Goal: Task Accomplishment & Management: Manage account settings

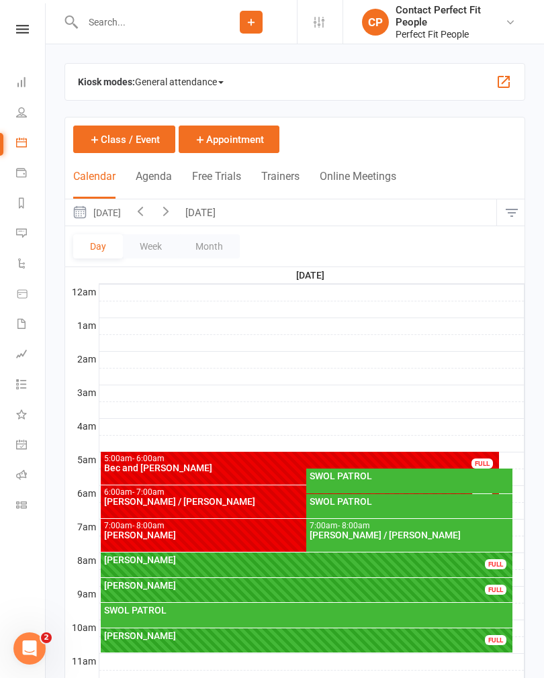
click at [154, 250] on button "Week" at bounding box center [151, 246] width 56 height 24
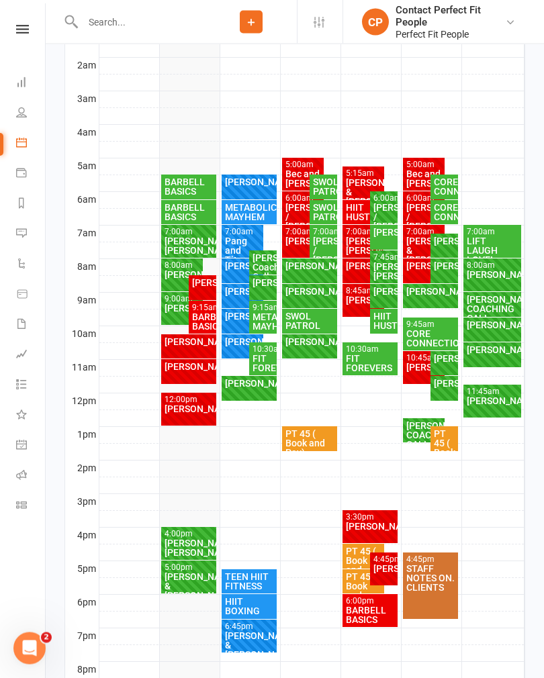
scroll to position [292, 0]
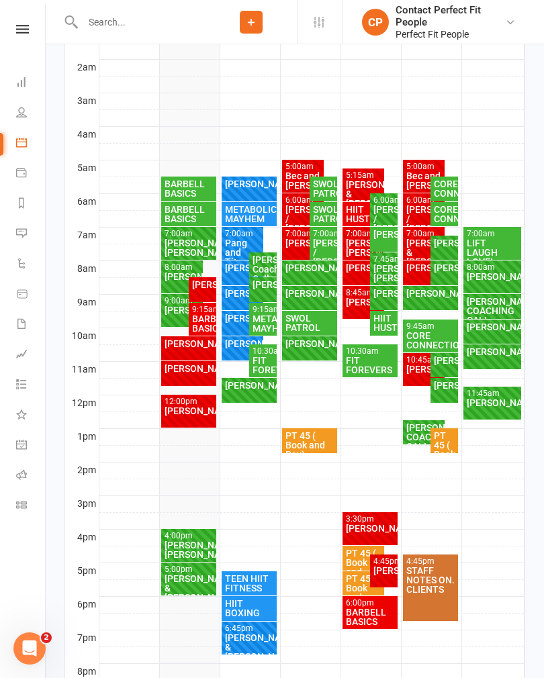
click at [179, 541] on div "[PERSON_NAME]/ [PERSON_NAME]" at bounding box center [189, 550] width 50 height 19
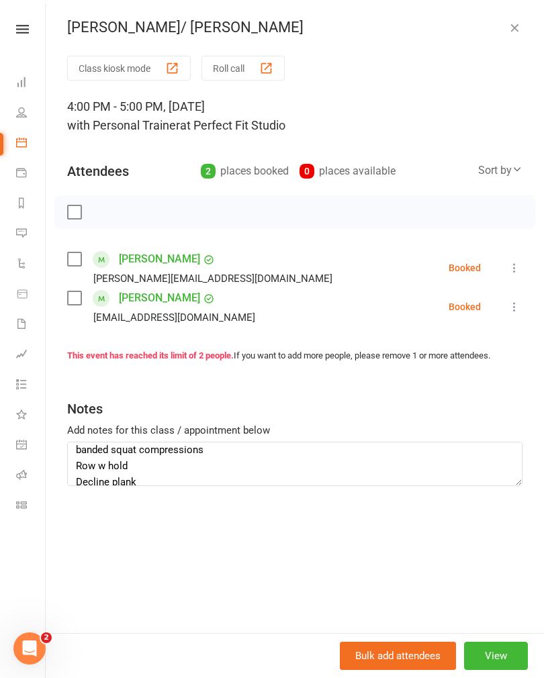
scroll to position [434, 0]
click at [510, 265] on icon at bounding box center [514, 267] width 13 height 13
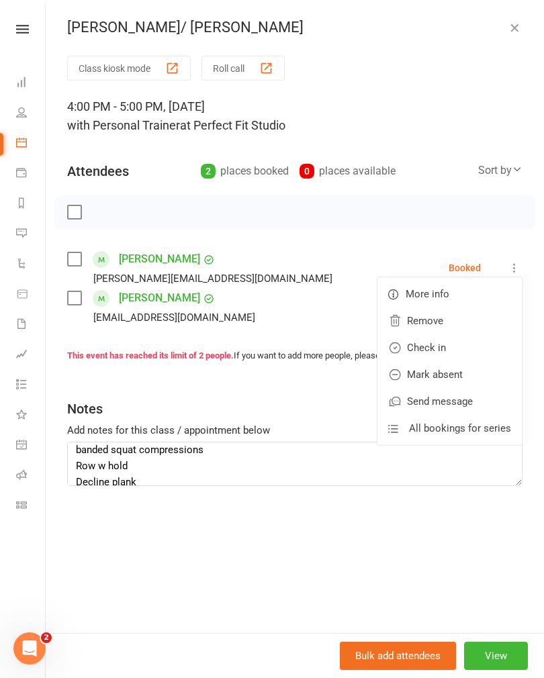
click at [415, 347] on link "Check in" at bounding box center [449, 347] width 144 height 27
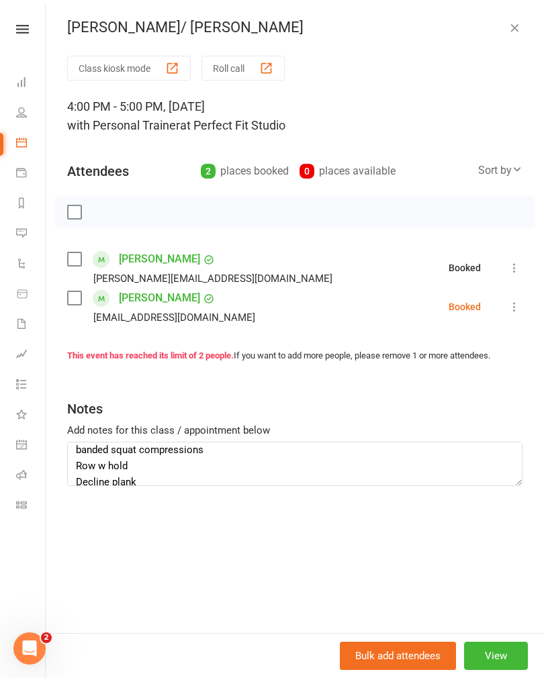
click at [511, 304] on icon at bounding box center [514, 306] width 13 height 13
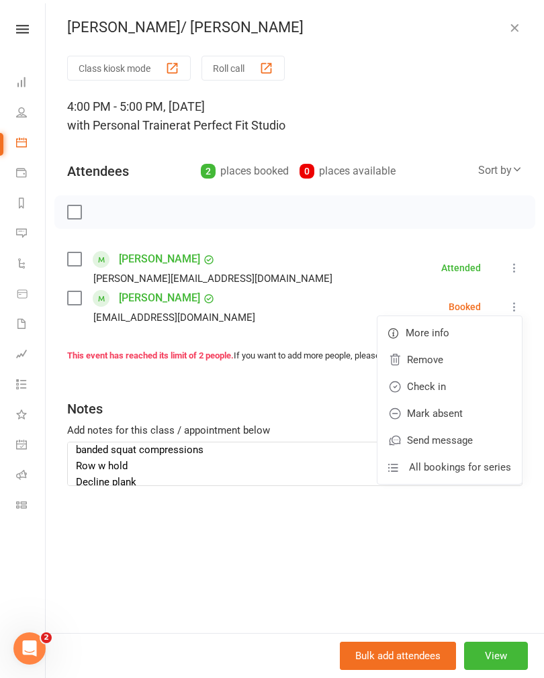
click at [417, 383] on link "Check in" at bounding box center [449, 386] width 144 height 27
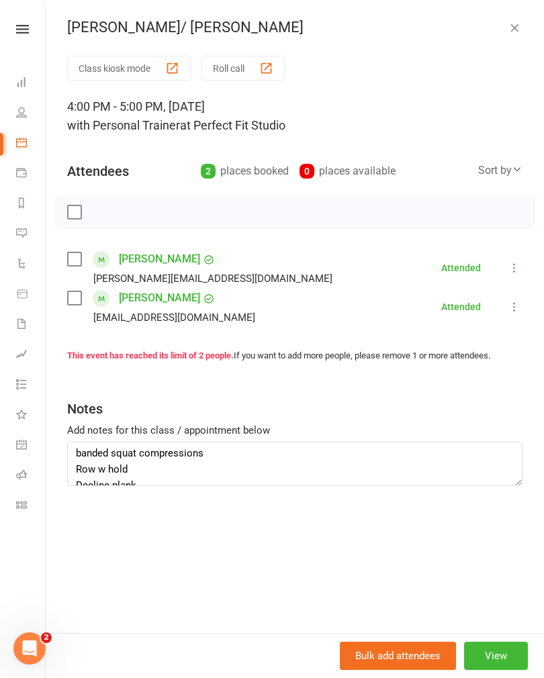
scroll to position [30, 0]
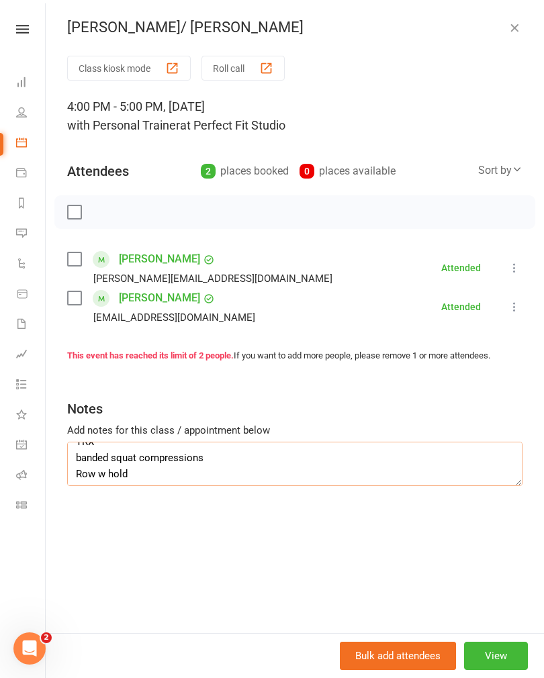
click at [100, 478] on textarea "[PERSON_NAME] TRX banded squat compressions Row w hold Decline plank Ball hold …" at bounding box center [294, 464] width 455 height 44
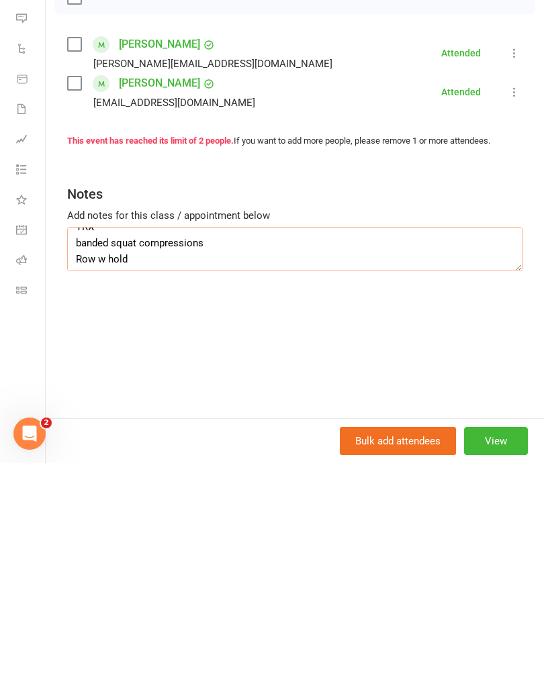
click at [231, 442] on textarea "[PERSON_NAME] TRX banded squat compressions Row w hold Decline plank Ball hold …" at bounding box center [294, 464] width 455 height 44
click at [138, 442] on textarea "[PERSON_NAME] TRX banded squat compressions and jumps Row w hold Decline plank …" at bounding box center [294, 464] width 455 height 44
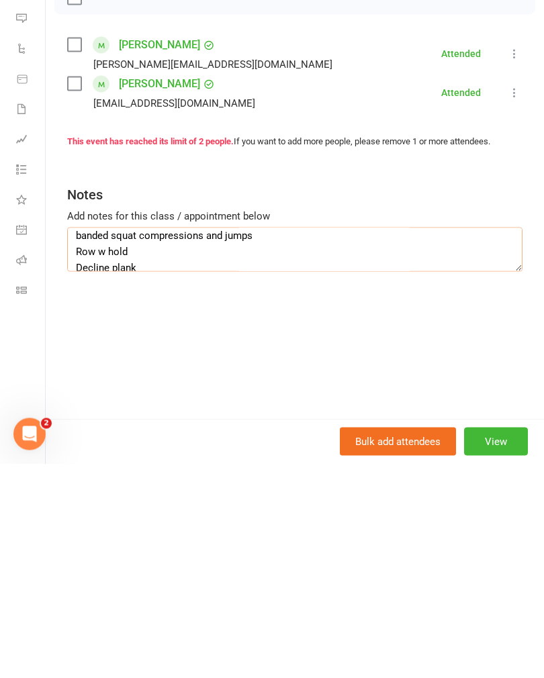
scroll to position [42, 0]
click at [144, 442] on textarea "[PERSON_NAME] TRX banded squat compressions and jumps Row w hold Decline plank …" at bounding box center [294, 464] width 455 height 44
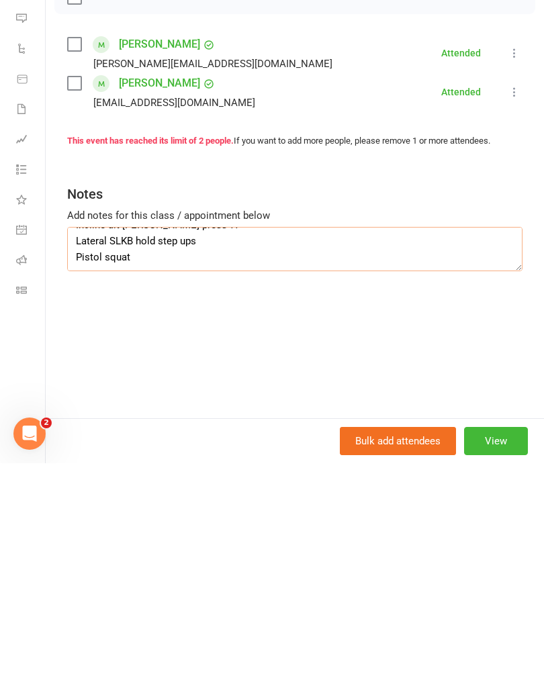
scroll to position [462, 0]
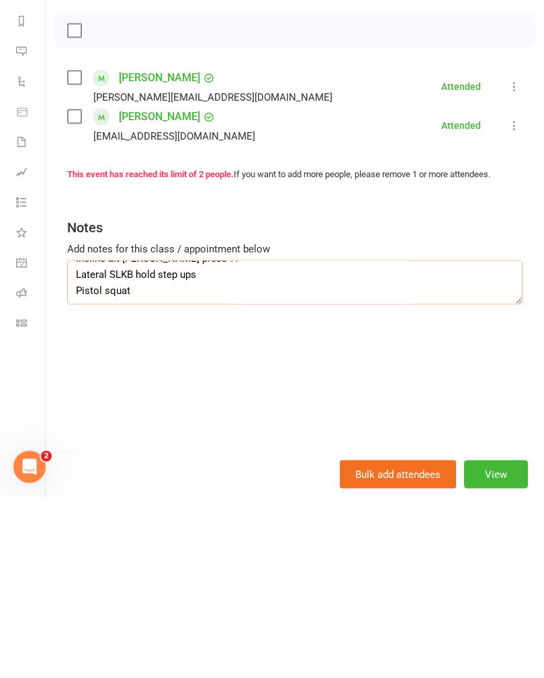
click at [202, 442] on textarea "[PERSON_NAME] TRX banded squat compressions and jumps Row w hold FF jack to pik…" at bounding box center [294, 464] width 455 height 44
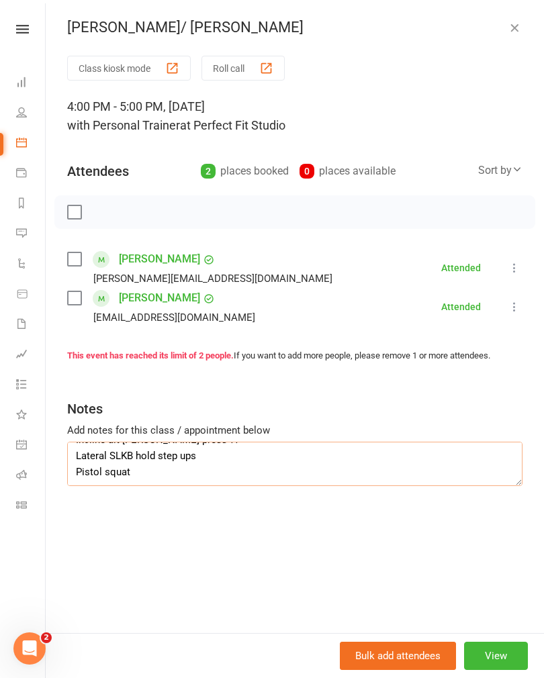
scroll to position [0, 0]
type textarea "[PERSON_NAME] TRX banded squat compressions and jumps Row w hold FF jack to pik…"
click at [512, 28] on icon "button" at bounding box center [514, 27] width 13 height 13
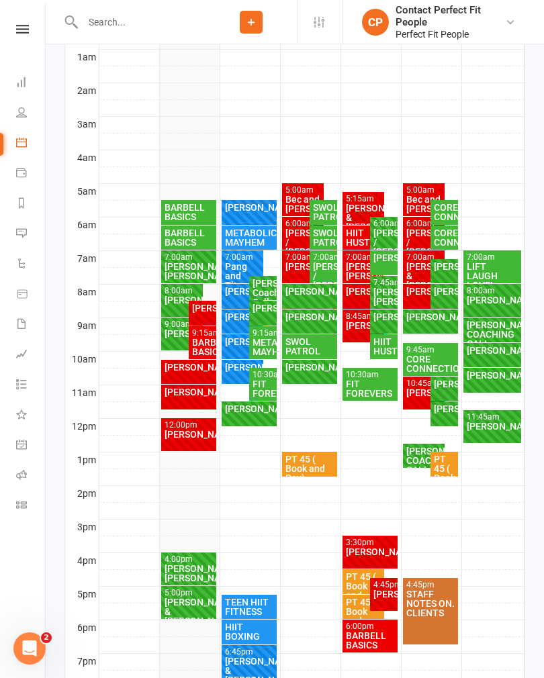
scroll to position [206, 0]
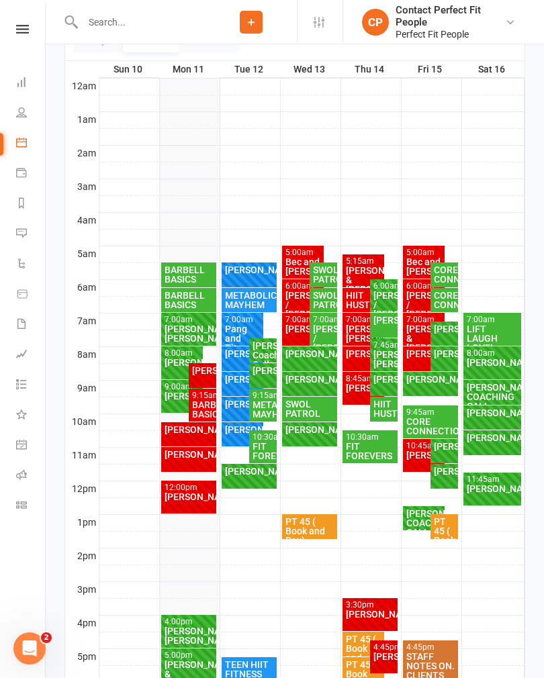
click at [385, 357] on div "[PERSON_NAME]/ [PERSON_NAME]" at bounding box center [384, 359] width 22 height 19
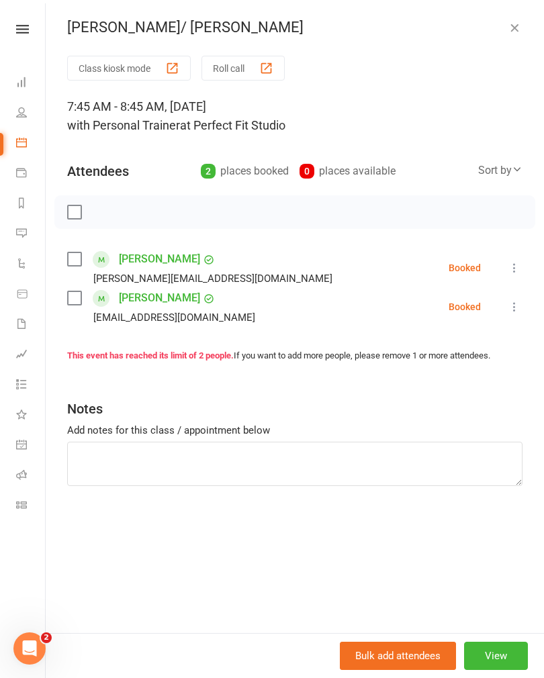
click at [519, 30] on icon "button" at bounding box center [514, 27] width 13 height 13
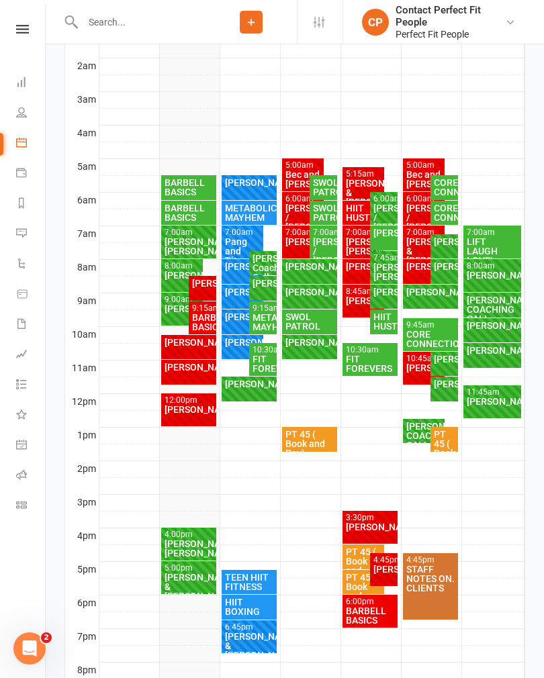
scroll to position [298, 0]
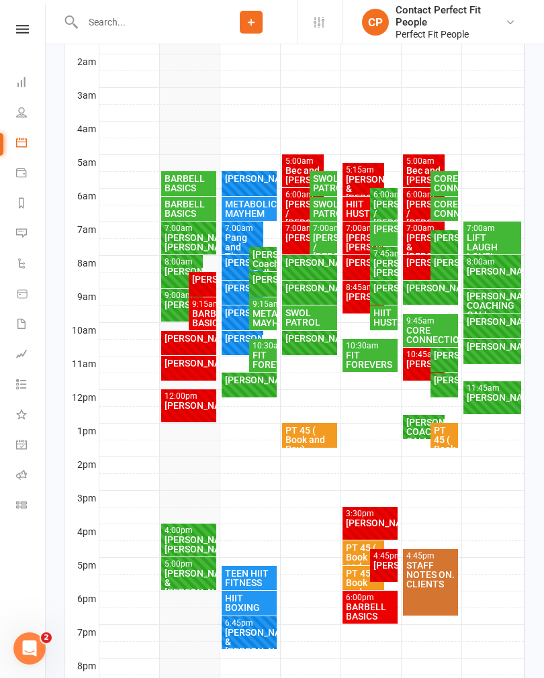
click at [176, 537] on div "[PERSON_NAME]/ [PERSON_NAME]" at bounding box center [189, 544] width 50 height 19
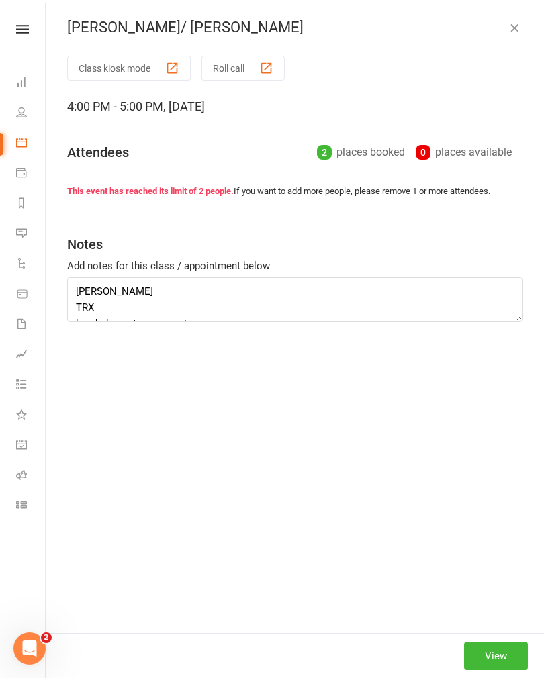
type textarea "[PERSON_NAME] TRX banded squat compressions and jumps Row w hold FF jack to pik…"
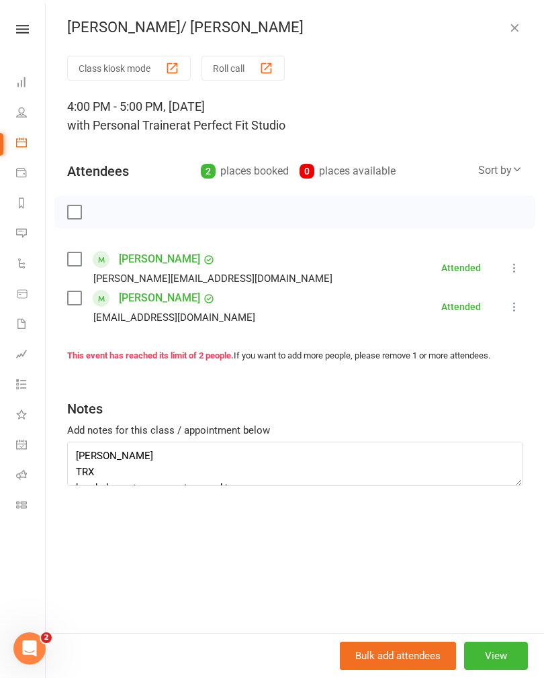
click at [124, 250] on link "[PERSON_NAME]" at bounding box center [159, 258] width 81 height 21
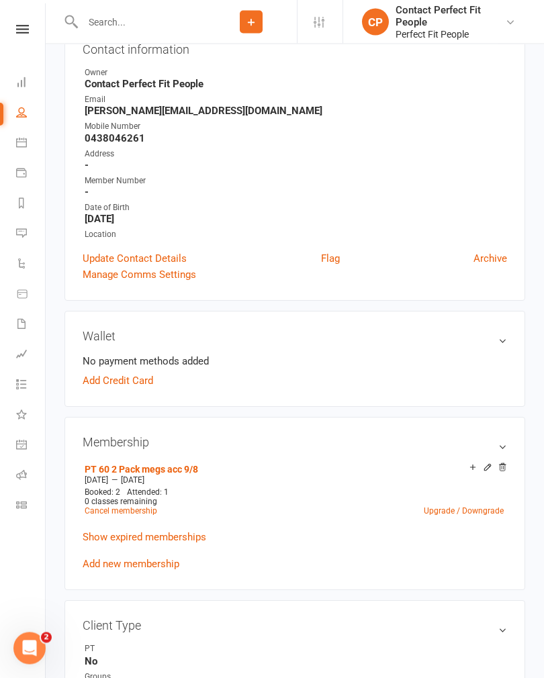
scroll to position [158, 0]
click at [484, 466] on icon at bounding box center [487, 467] width 9 height 9
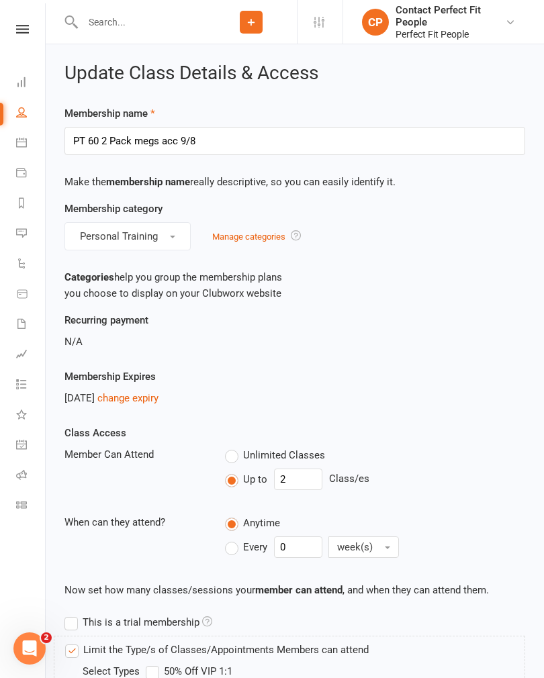
click at [26, 31] on icon at bounding box center [22, 29] width 13 height 9
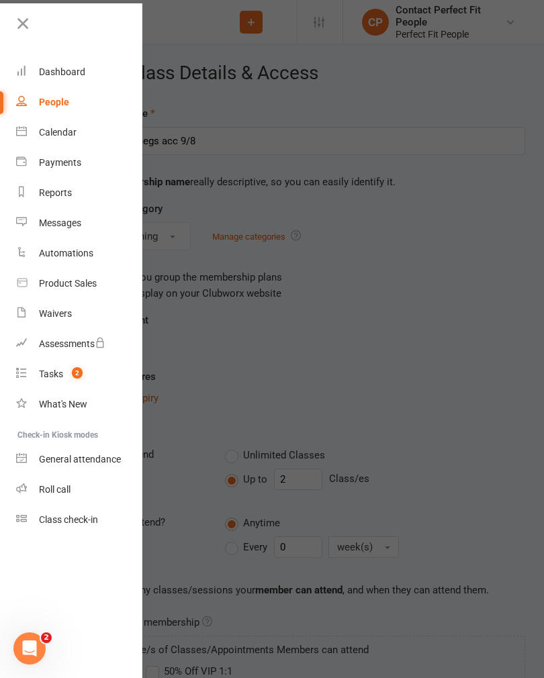
click at [42, 131] on div "Calendar" at bounding box center [58, 132] width 38 height 11
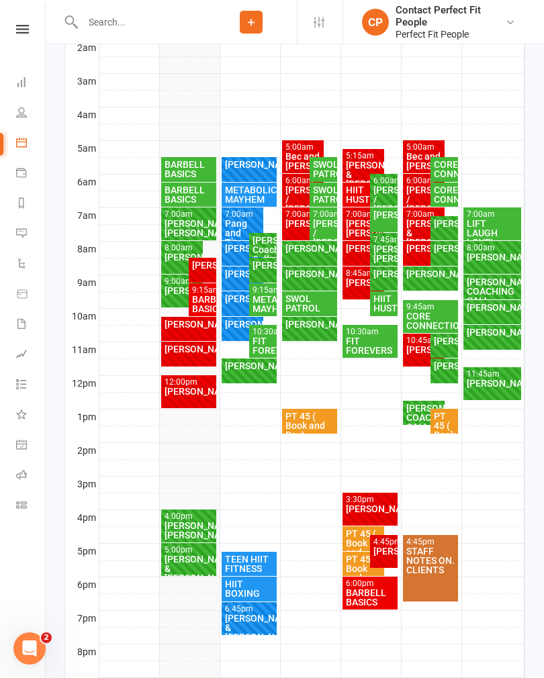
scroll to position [375, 0]
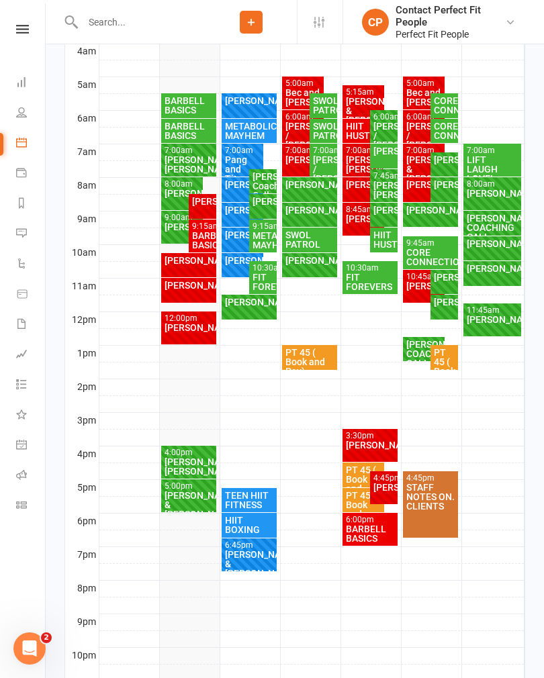
click at [178, 497] on div "[PERSON_NAME] & [PERSON_NAME]" at bounding box center [189, 505] width 50 height 28
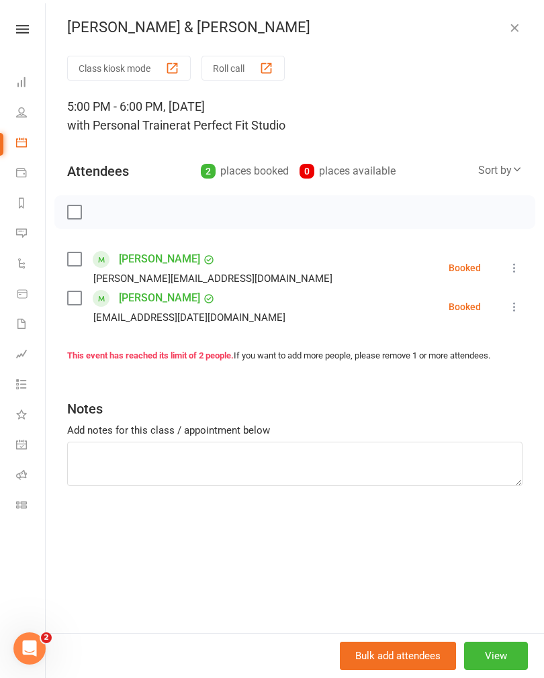
click at [514, 265] on icon at bounding box center [514, 267] width 13 height 13
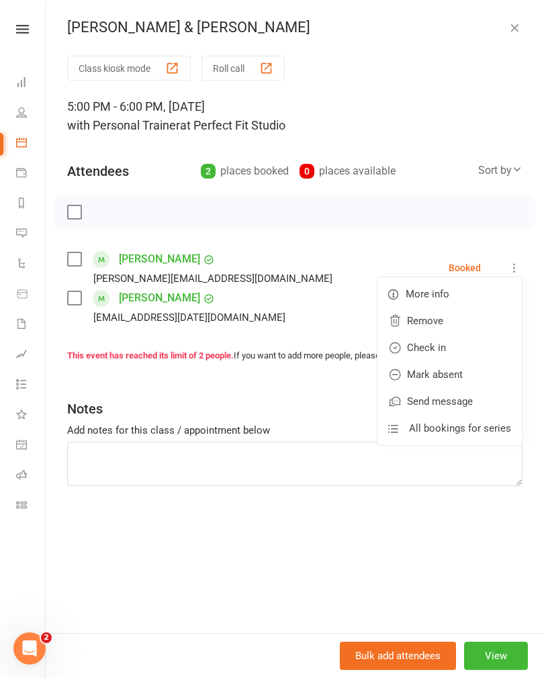
click at [422, 342] on link "Check in" at bounding box center [449, 347] width 144 height 27
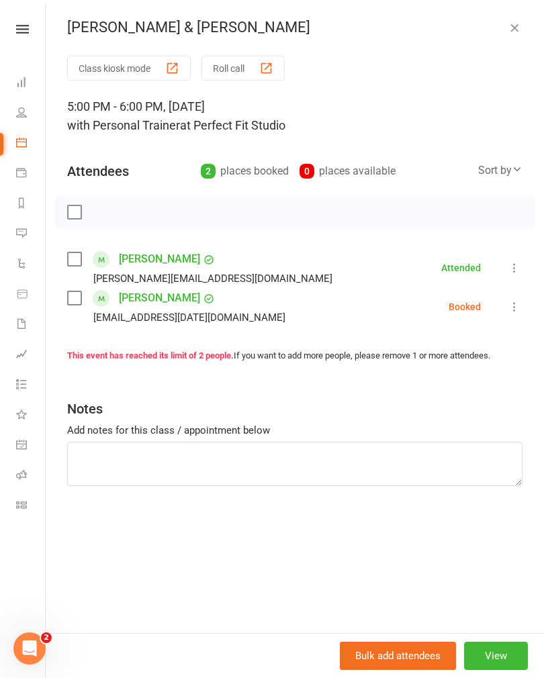
click at [520, 269] on icon at bounding box center [514, 267] width 13 height 13
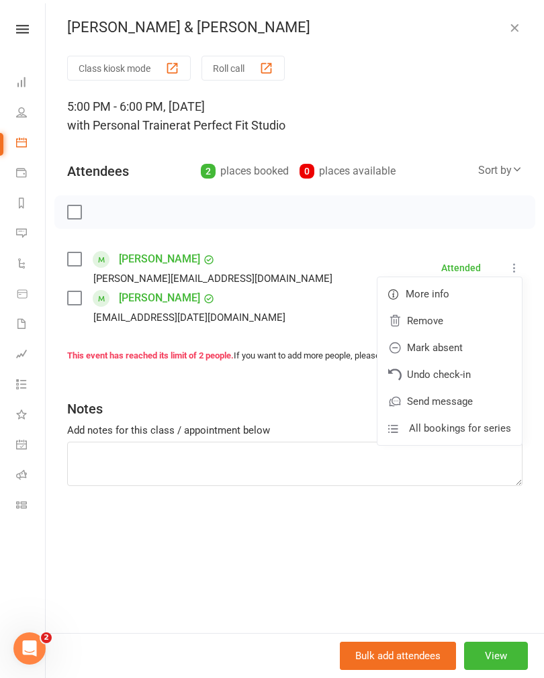
click at [514, 29] on icon "button" at bounding box center [514, 27] width 13 height 13
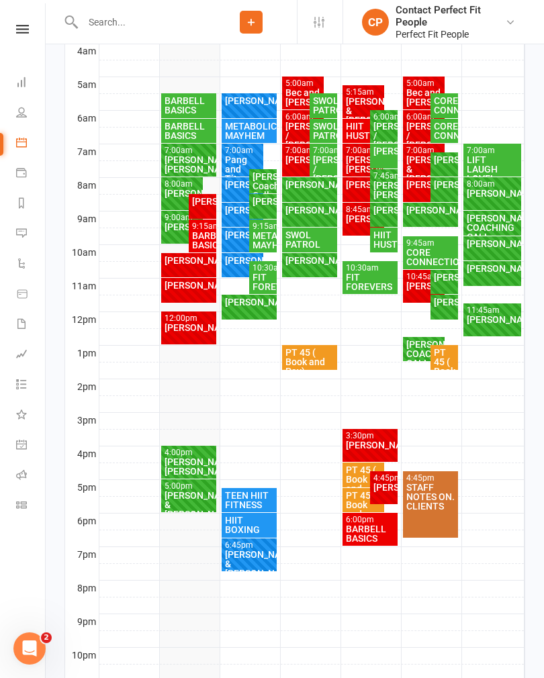
click at [175, 502] on div "[PERSON_NAME] & [PERSON_NAME]" at bounding box center [189, 505] width 50 height 28
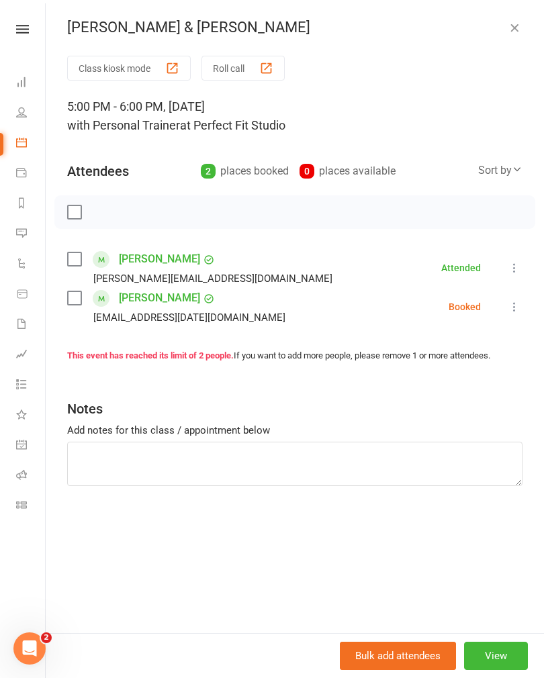
click at [529, 32] on div "[PERSON_NAME] & [PERSON_NAME]" at bounding box center [295, 27] width 498 height 17
click at [514, 32] on icon "button" at bounding box center [514, 27] width 13 height 13
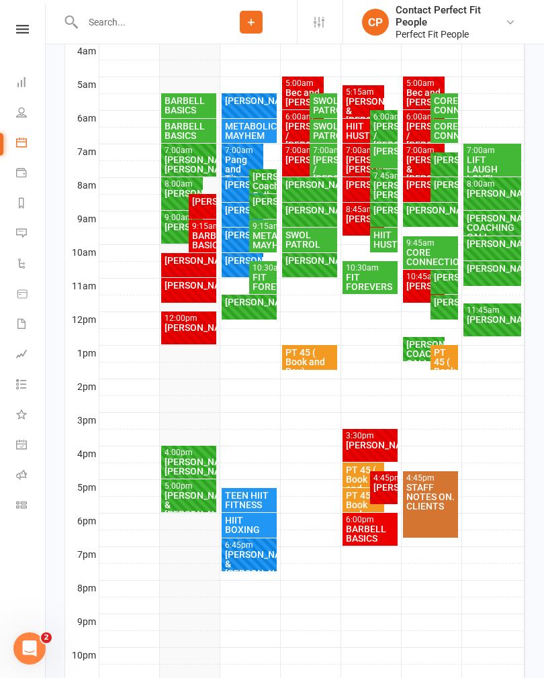
click at [181, 459] on div "[PERSON_NAME]/ [PERSON_NAME]" at bounding box center [189, 466] width 50 height 19
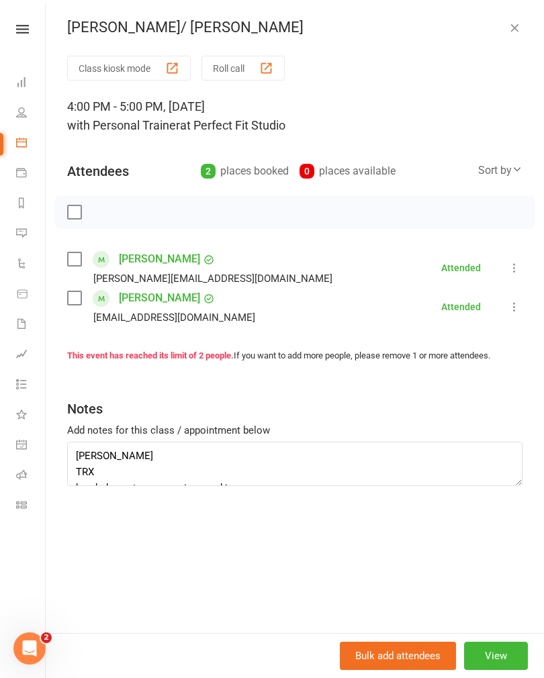
click at [521, 300] on button at bounding box center [514, 307] width 16 height 16
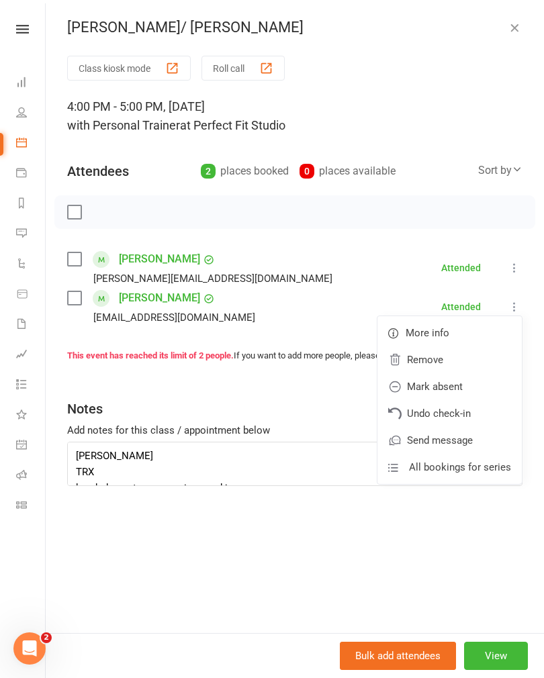
click at [411, 358] on link "Remove" at bounding box center [449, 360] width 144 height 27
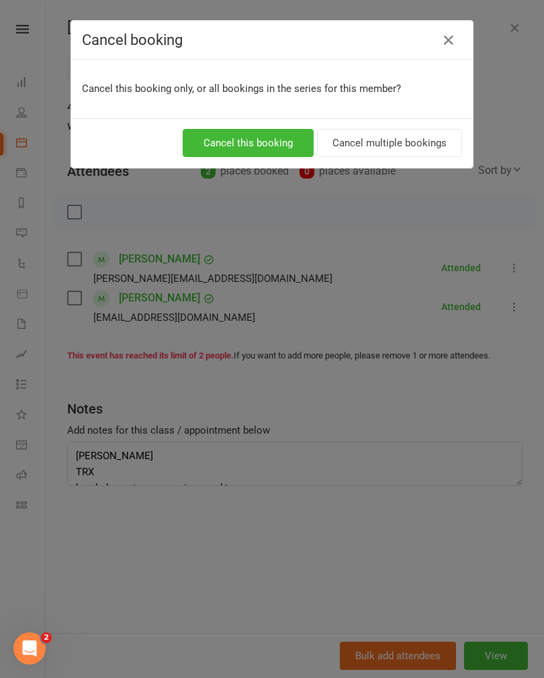
click at [224, 155] on button "Cancel this booking" at bounding box center [248, 143] width 131 height 28
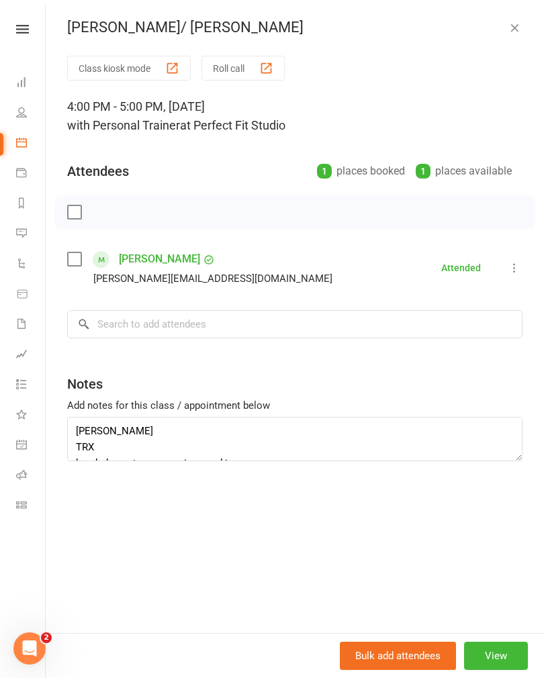
click at [518, 25] on icon "button" at bounding box center [514, 27] width 13 height 13
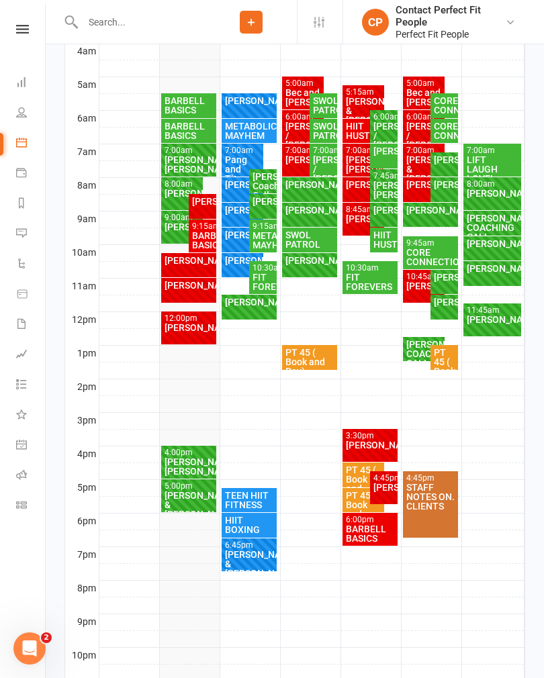
click at [381, 183] on div "[PERSON_NAME]/ [PERSON_NAME]" at bounding box center [384, 190] width 22 height 19
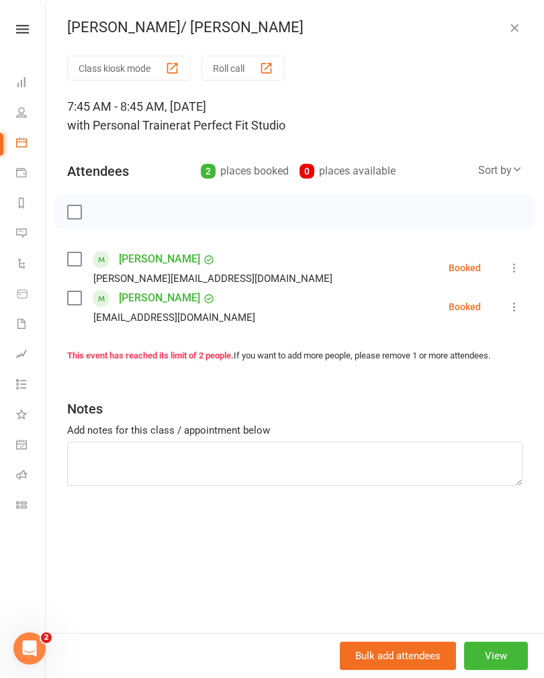
click at [520, 302] on icon at bounding box center [514, 306] width 13 height 13
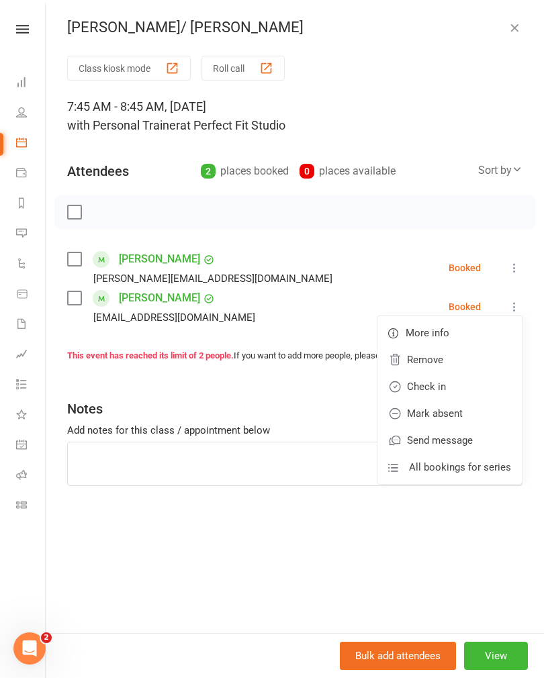
click at [411, 357] on link "Remove" at bounding box center [449, 360] width 144 height 27
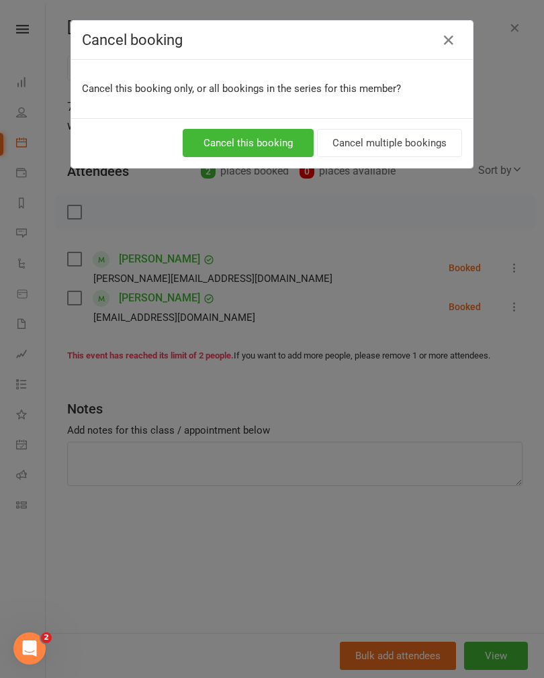
click at [207, 148] on button "Cancel this booking" at bounding box center [248, 143] width 131 height 28
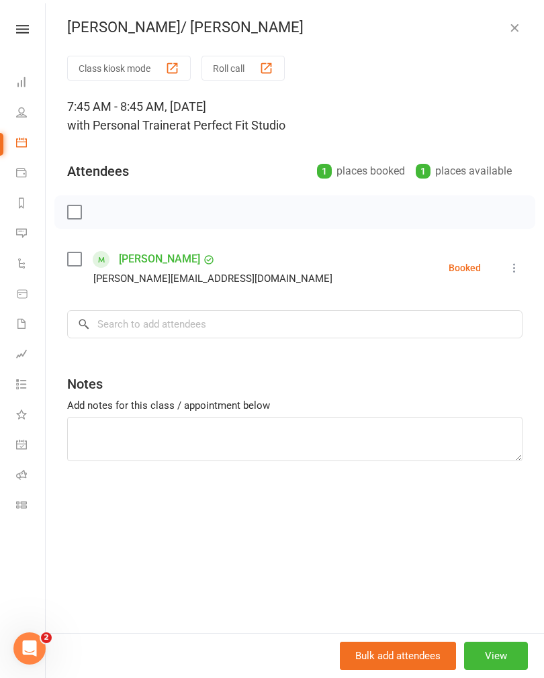
click at [511, 24] on icon "button" at bounding box center [514, 27] width 13 height 13
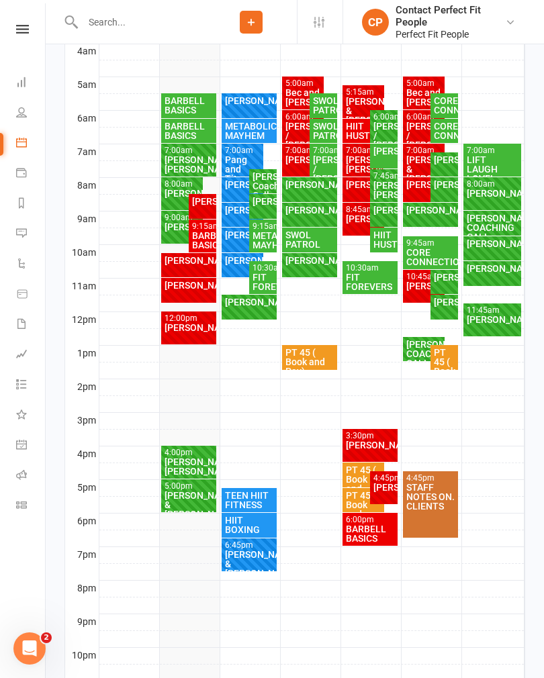
click at [166, 500] on div "[PERSON_NAME] & [PERSON_NAME]" at bounding box center [189, 505] width 50 height 28
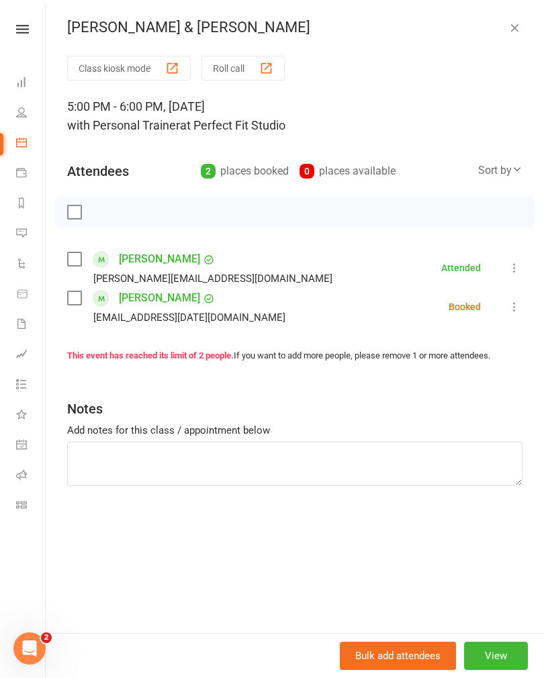
click at [490, 37] on div "[PERSON_NAME] & [PERSON_NAME] Class kiosk mode Roll call 5:00 PM - 6:00 PM, [DA…" at bounding box center [295, 339] width 498 height 678
click at [512, 265] on icon at bounding box center [514, 267] width 13 height 13
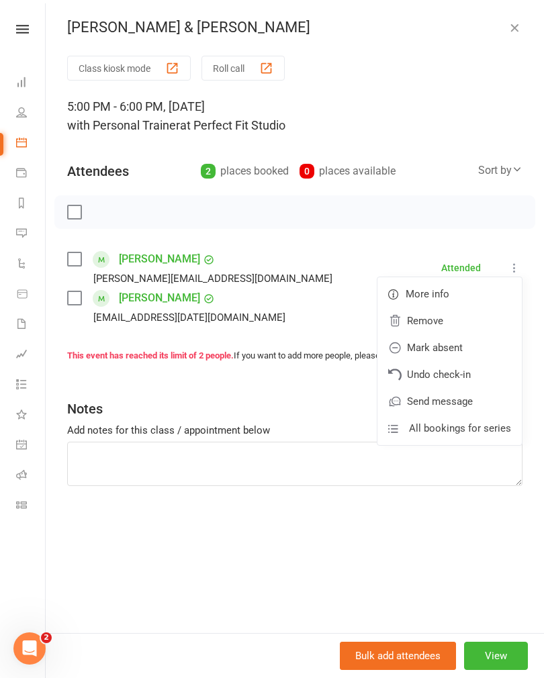
click at [455, 228] on div at bounding box center [294, 212] width 481 height 34
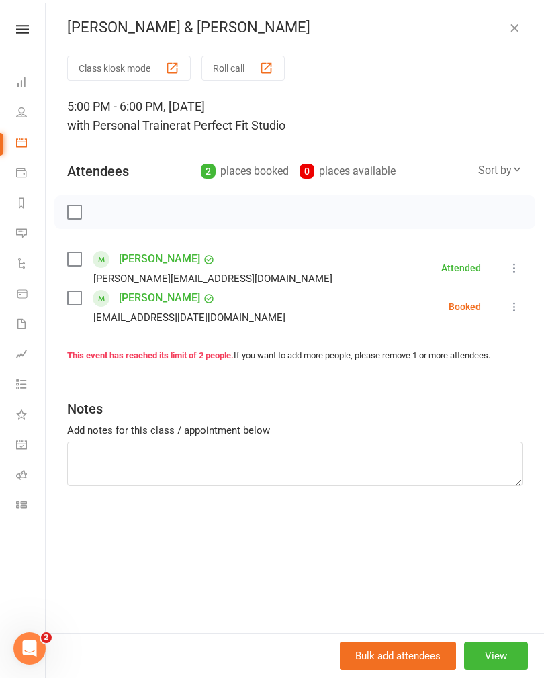
click at [511, 304] on icon at bounding box center [514, 306] width 13 height 13
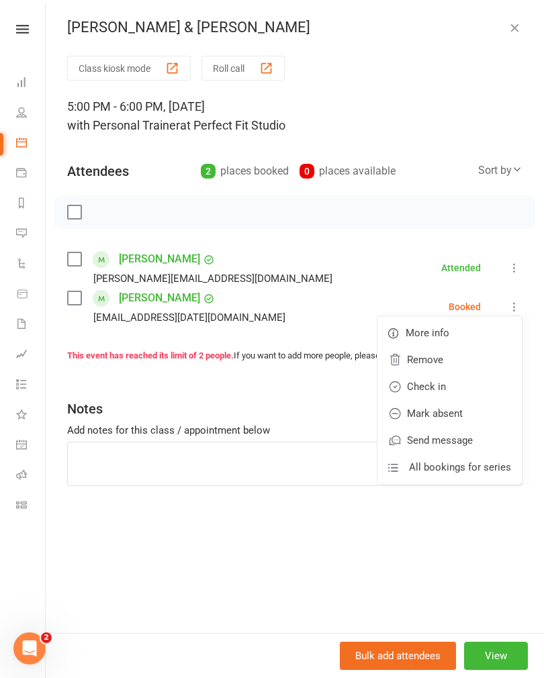
click at [414, 382] on link "Check in" at bounding box center [449, 386] width 144 height 27
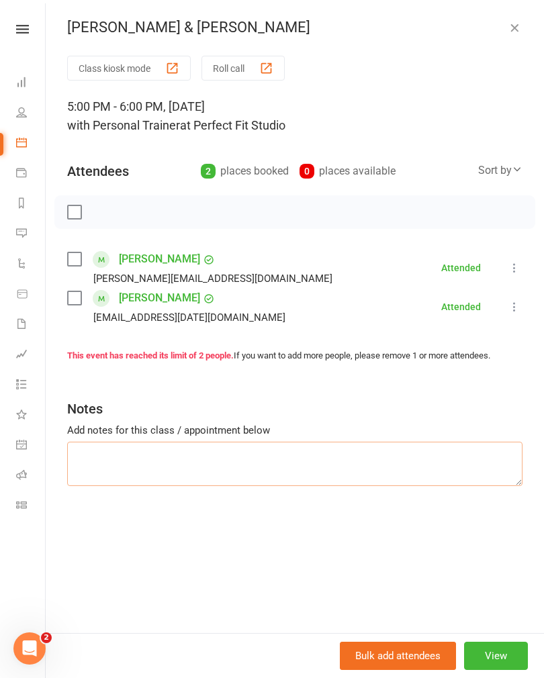
click at [85, 457] on textarea at bounding box center [294, 464] width 455 height 44
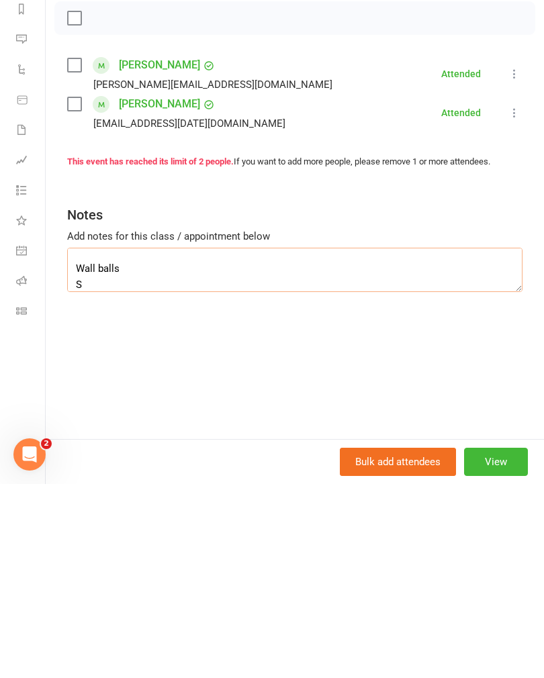
scroll to position [58, 0]
click at [117, 442] on textarea "TRX suitcase squats TRX push ups Squat hold w band push outs Wall balls Step [P…" at bounding box center [294, 464] width 455 height 44
click at [228, 442] on textarea "TRX suitcase squats TRX push ups Squat hold w band push outs Wall balls Step ba…" at bounding box center [294, 464] width 455 height 44
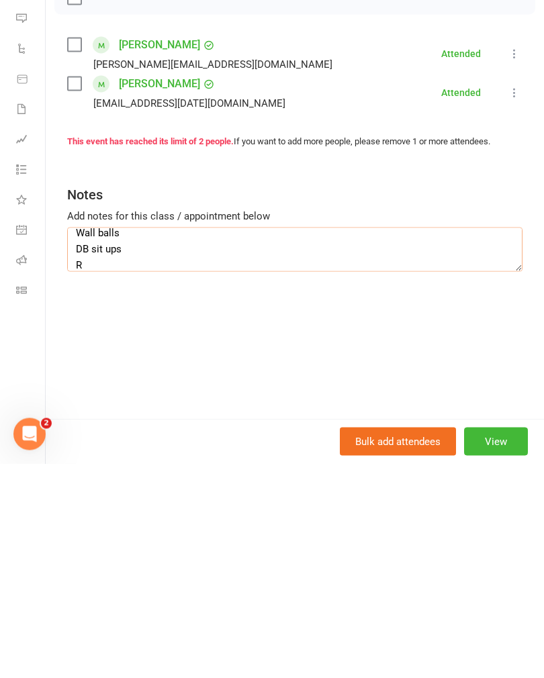
scroll to position [73, 0]
click at [73, 442] on textarea "TRX suitcase squats TRX push ups Squat hold w band push outs Wall balls DB sit …" at bounding box center [294, 464] width 455 height 44
click at [140, 442] on textarea "TRX suitcase squats TRX push ups Squat hold w band push outs Wall balls DB sit …" at bounding box center [294, 464] width 455 height 44
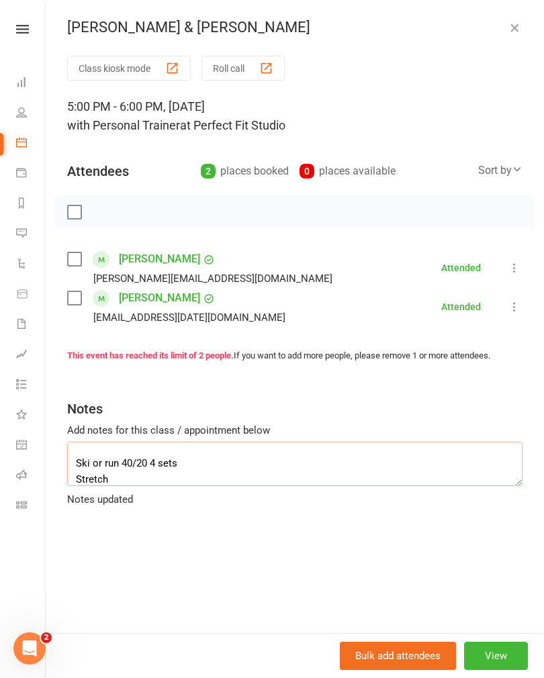
scroll to position [0, 0]
type textarea "TRX suitcase squats TRX push ups Squat hold w band push outs Wall balls DB sit …"
click at [520, 22] on icon "button" at bounding box center [514, 27] width 13 height 13
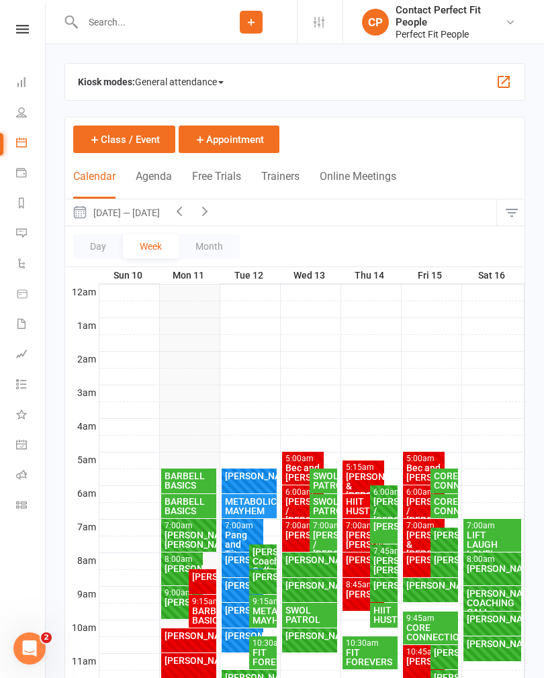
click at [92, 24] on input "text" at bounding box center [142, 22] width 127 height 19
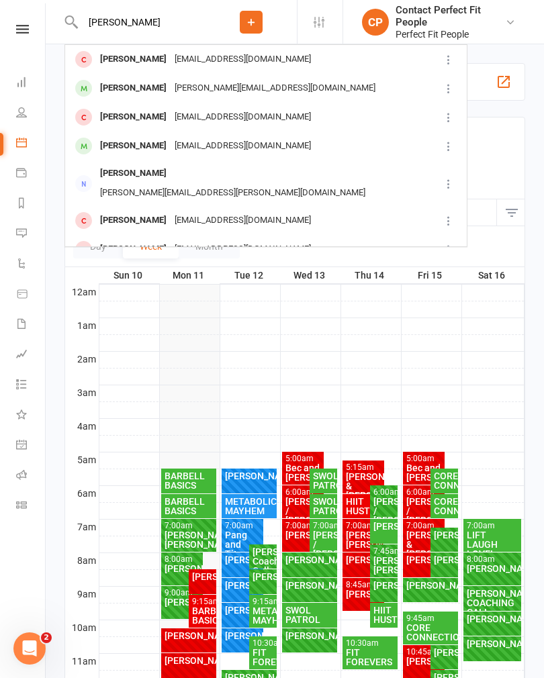
type input "[PERSON_NAME]"
click at [116, 89] on div "[PERSON_NAME]" at bounding box center [133, 88] width 75 height 19
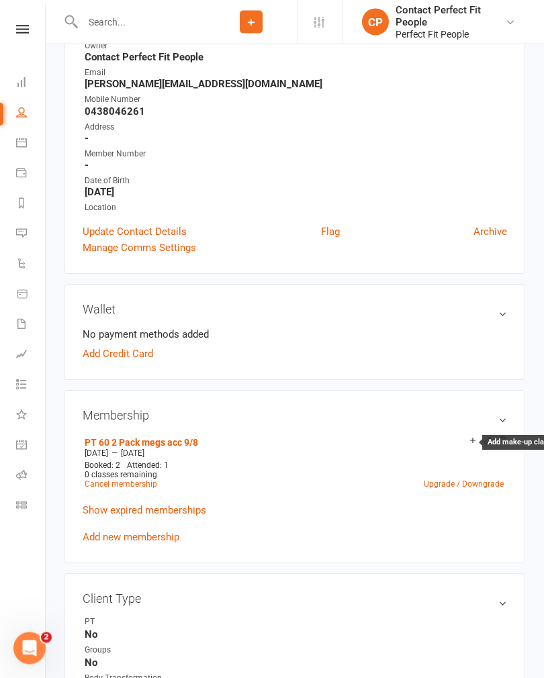
scroll to position [185, 0]
click at [477, 436] on icon at bounding box center [472, 440] width 9 height 9
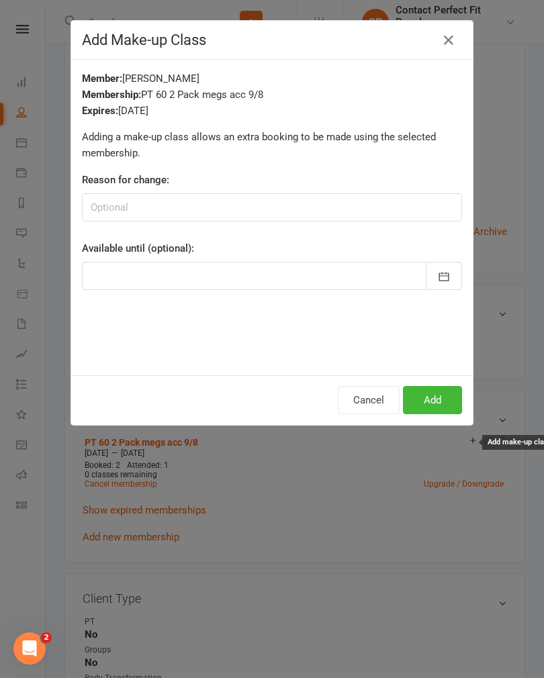
click at [456, 41] on icon "button" at bounding box center [449, 40] width 16 height 16
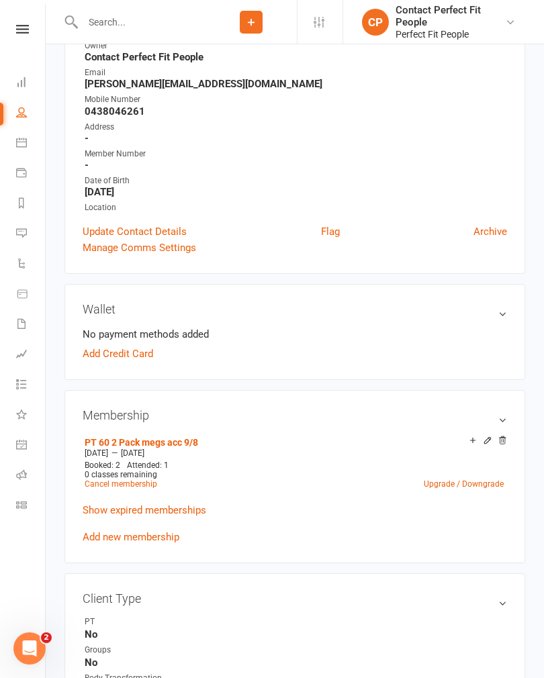
click at [488, 437] on icon at bounding box center [487, 440] width 9 height 9
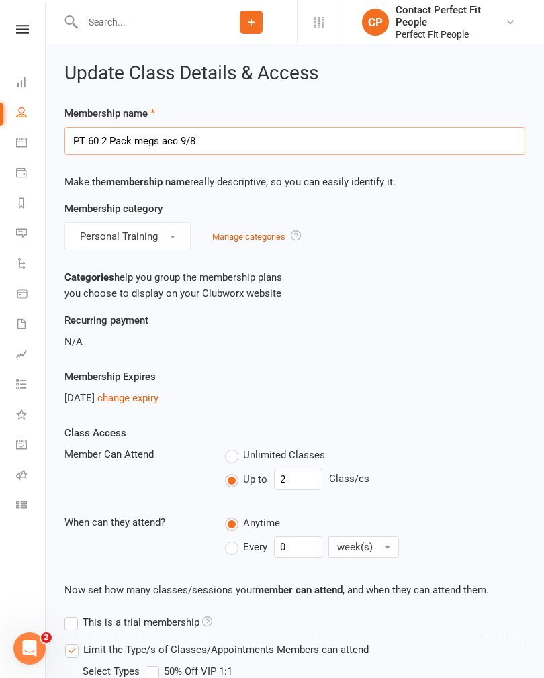
click at [206, 143] on input "PT 60 2 Pack megs acc 9/8" at bounding box center [294, 141] width 461 height 28
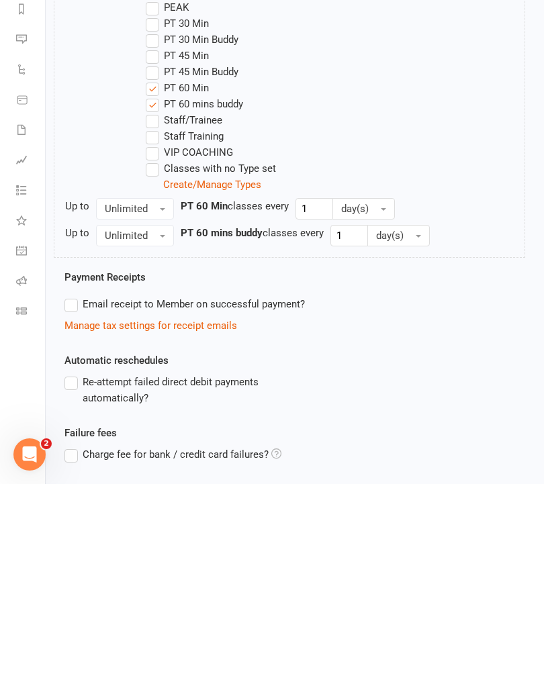
scroll to position [738, 0]
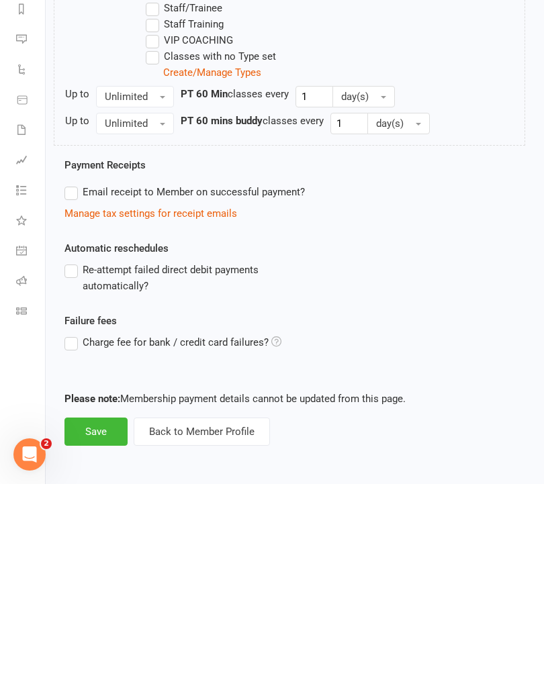
type input "PT 60 2 Pack megs cash 11/8"
click at [89, 612] on button "Save" at bounding box center [95, 626] width 63 height 28
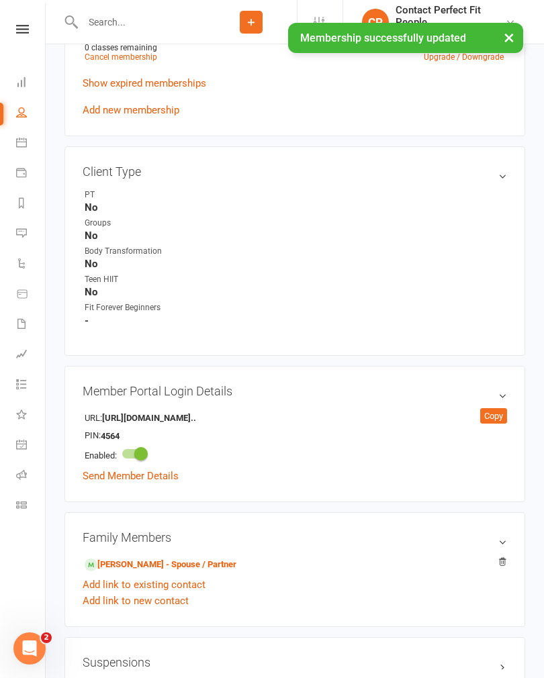
scroll to position [3, 0]
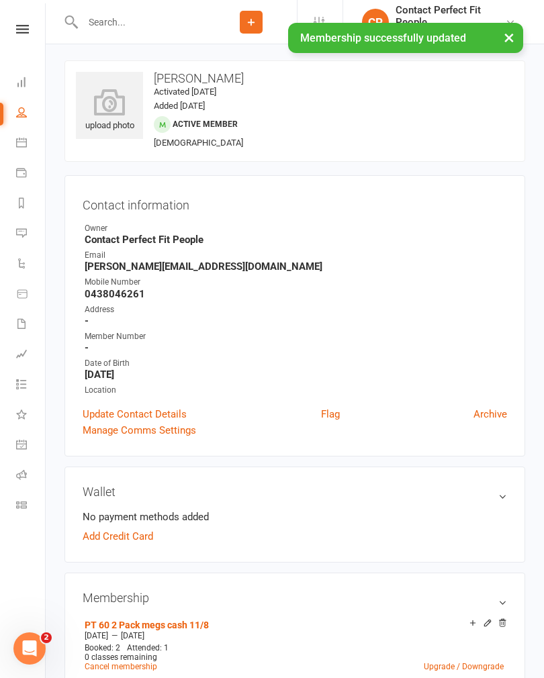
click at [109, 26] on input "text" at bounding box center [142, 22] width 127 height 19
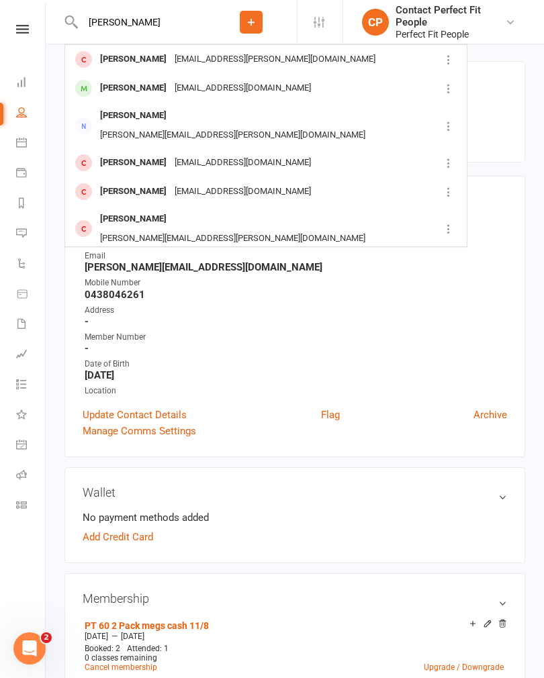
type input "[PERSON_NAME]"
click at [120, 86] on div "[PERSON_NAME]" at bounding box center [133, 88] width 75 height 19
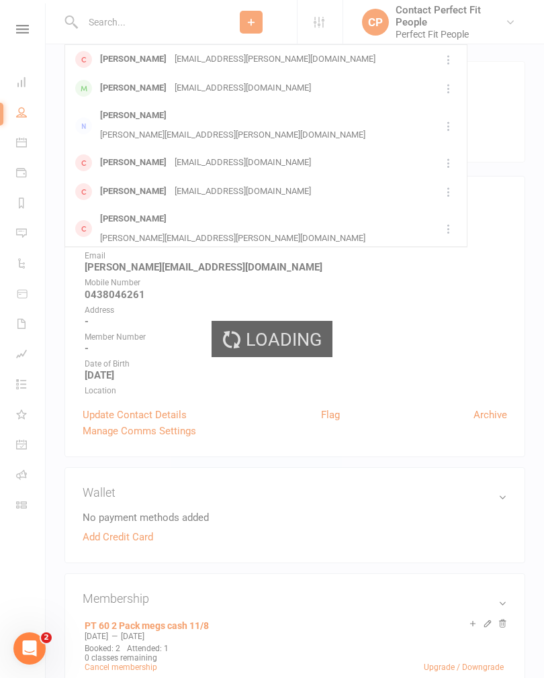
scroll to position [3, 0]
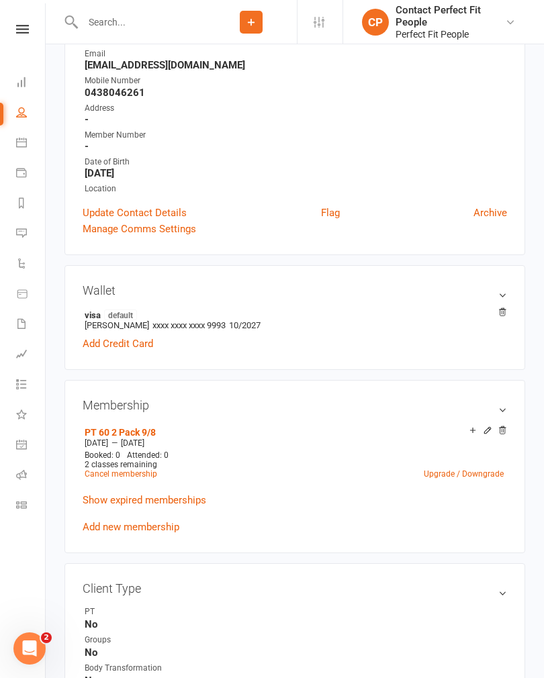
scroll to position [210, 0]
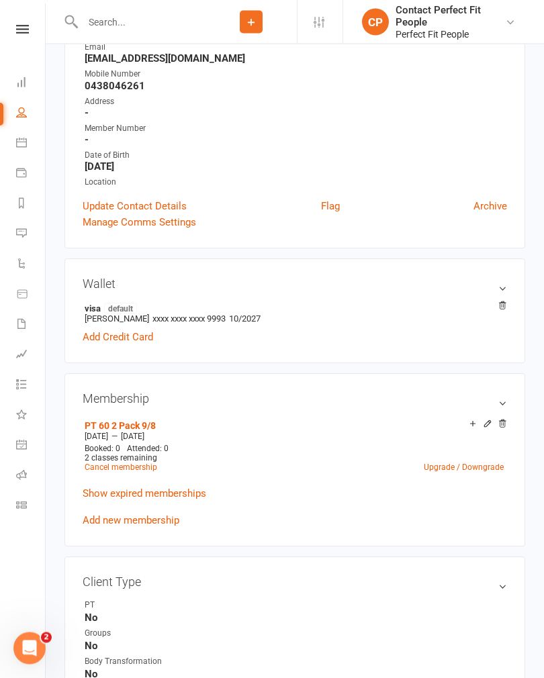
click at [94, 488] on link "Show expired memberships" at bounding box center [145, 494] width 124 height 12
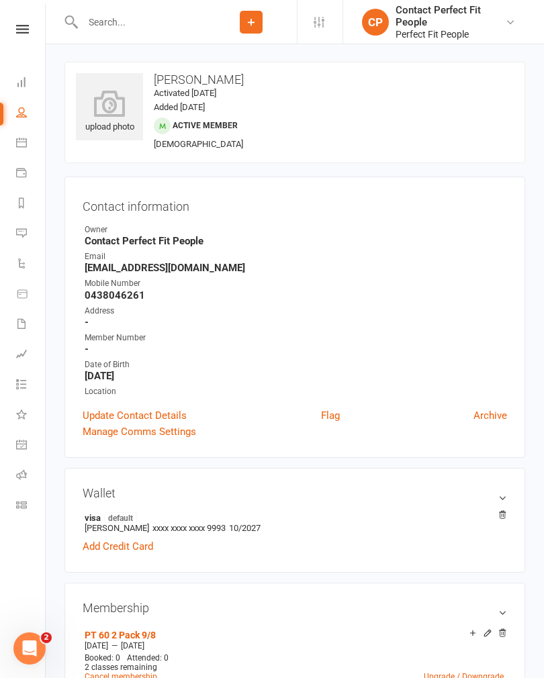
scroll to position [3, 0]
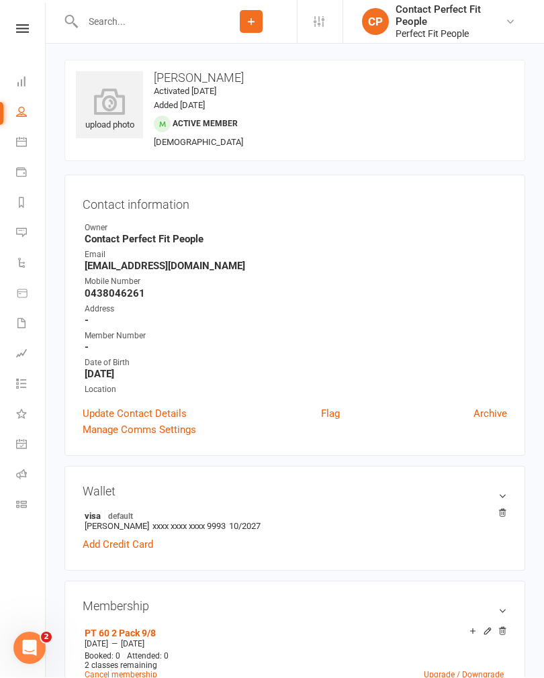
click at [97, 24] on input "text" at bounding box center [142, 22] width 127 height 19
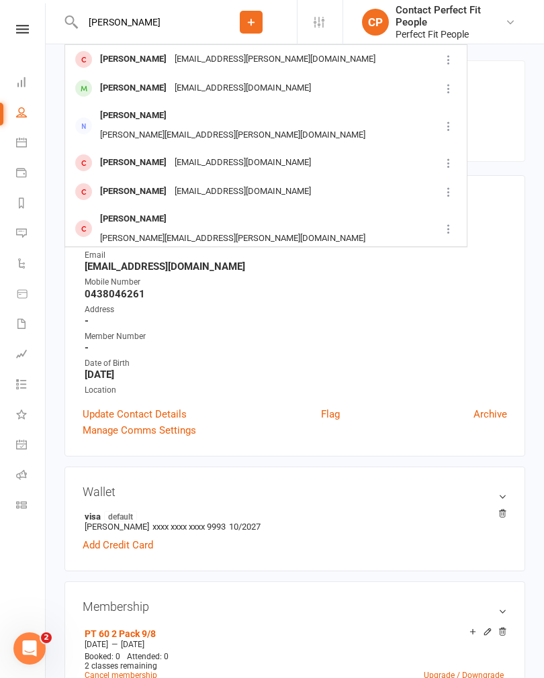
type input "[PERSON_NAME]"
click at [130, 97] on div "[PERSON_NAME]" at bounding box center [133, 88] width 75 height 19
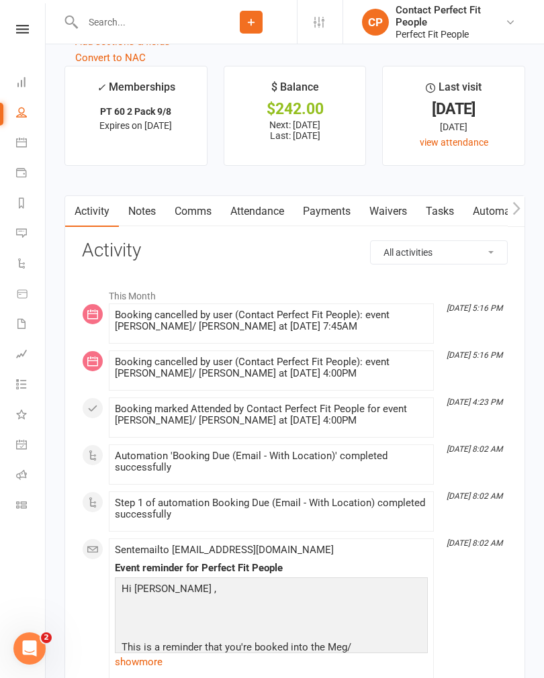
click at [316, 217] on link "Payments" at bounding box center [326, 211] width 66 height 31
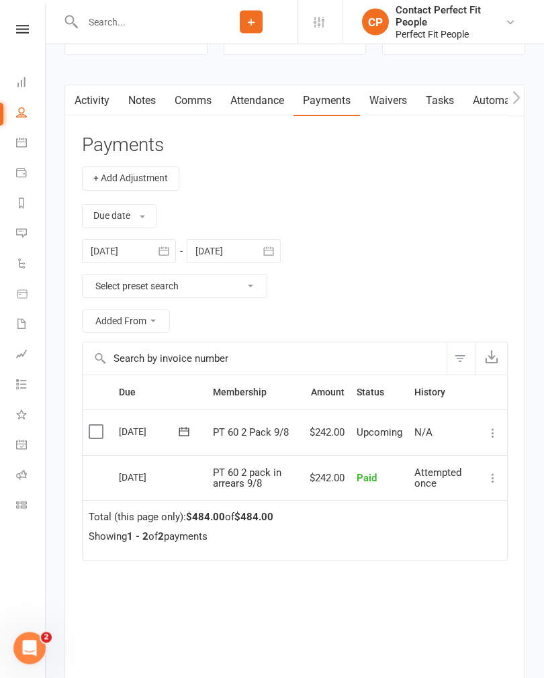
scroll to position [1808, 0]
click at [504, 424] on td "Mark as Paid (Cash) Mark as Paid (POS) Mark as Paid (Other) Skip Change amount …" at bounding box center [493, 434] width 28 height 46
click at [497, 429] on icon at bounding box center [492, 434] width 13 height 13
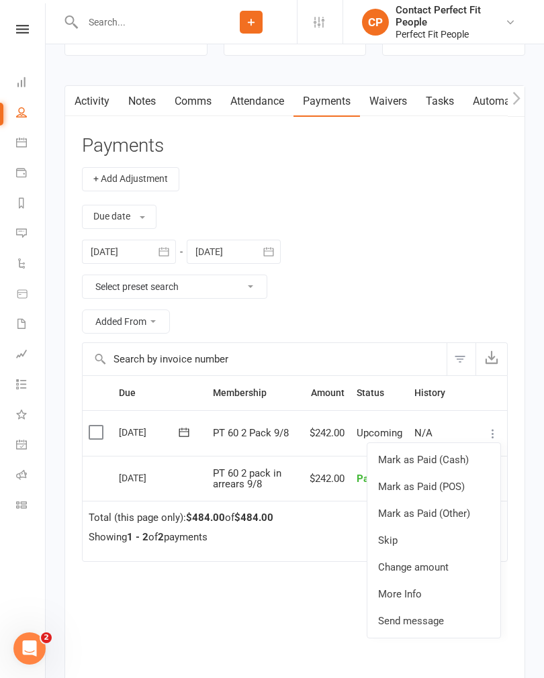
click at [385, 533] on link "Skip" at bounding box center [433, 540] width 133 height 27
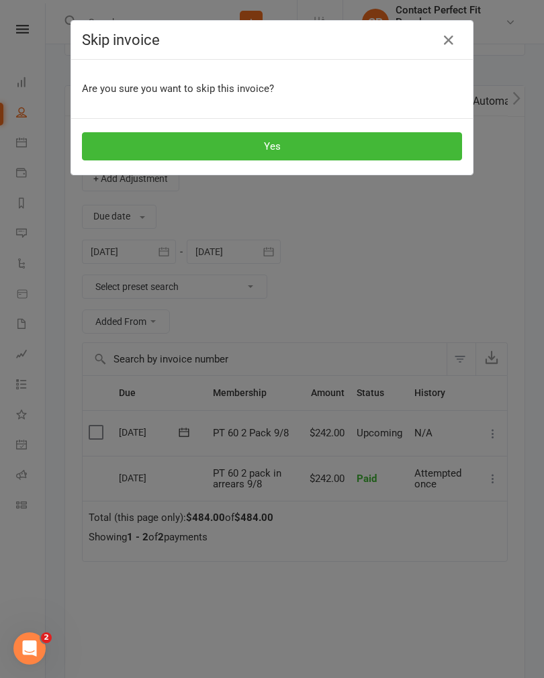
click at [197, 137] on button "Yes" at bounding box center [272, 146] width 380 height 28
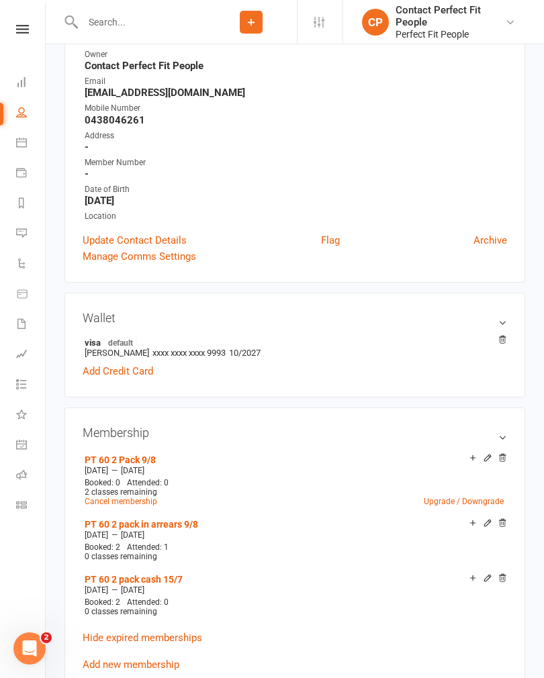
scroll to position [0, 0]
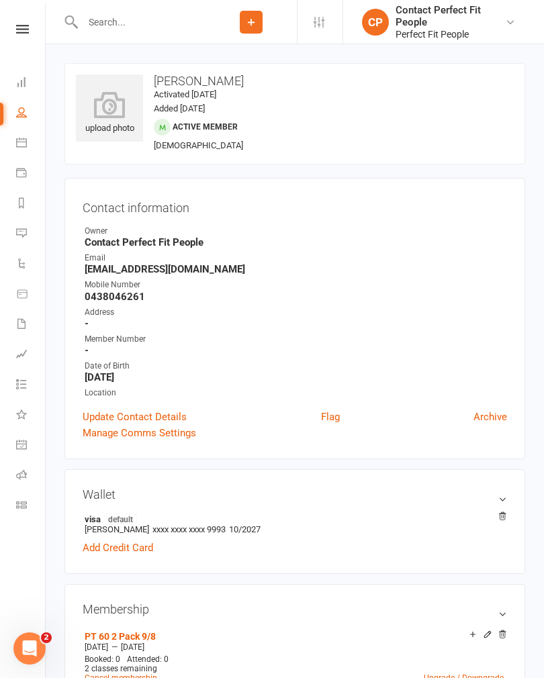
click at [17, 32] on icon at bounding box center [22, 29] width 13 height 9
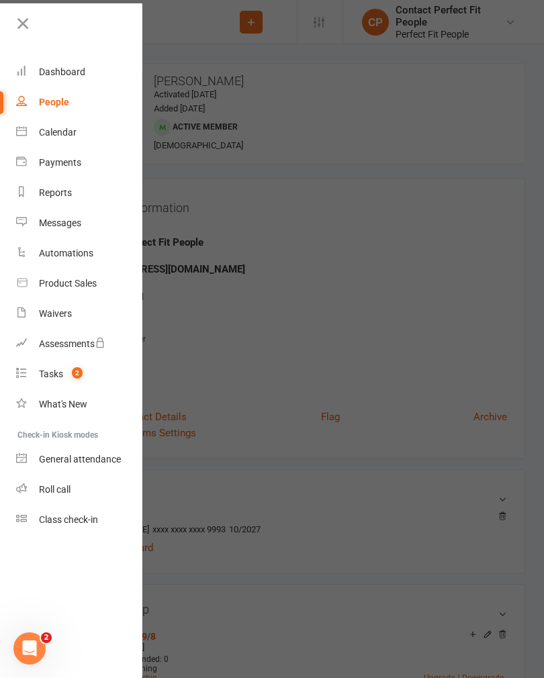
click at [54, 130] on div "Calendar" at bounding box center [58, 132] width 38 height 11
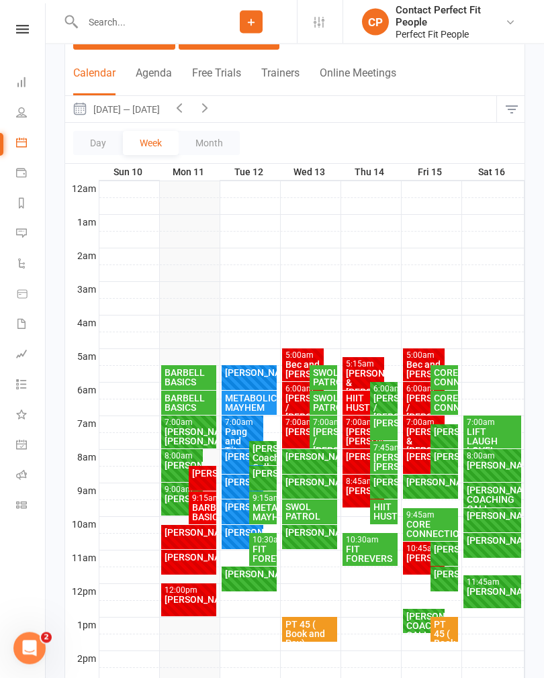
scroll to position [94, 0]
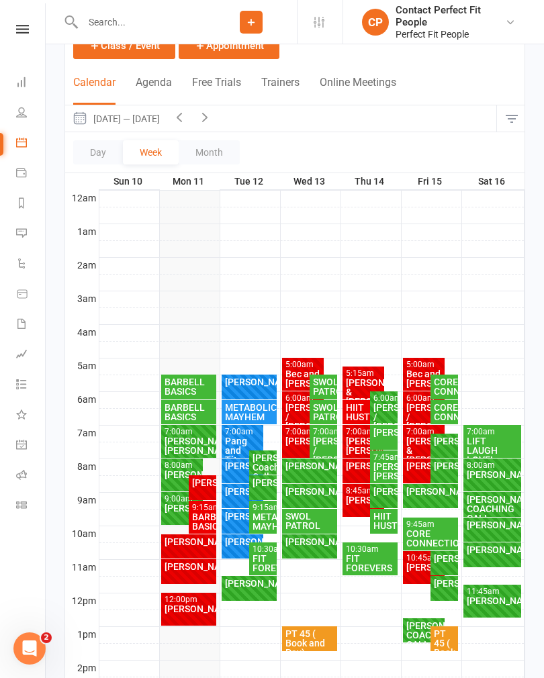
click at [185, 117] on icon "button" at bounding box center [179, 116] width 15 height 15
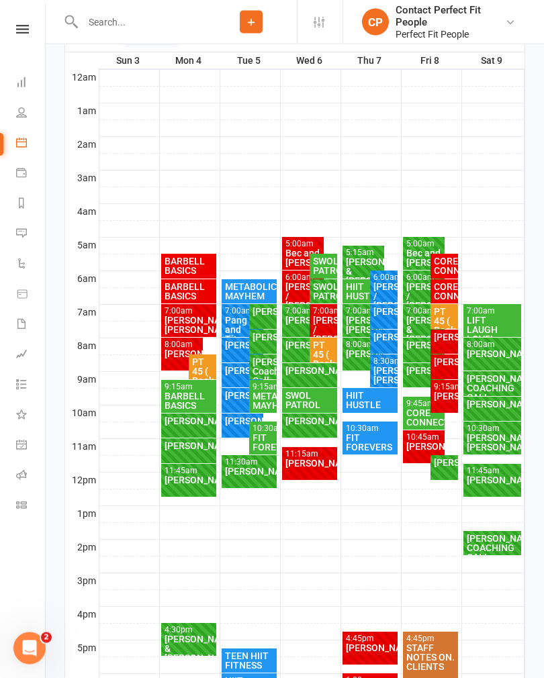
scroll to position [214, 0]
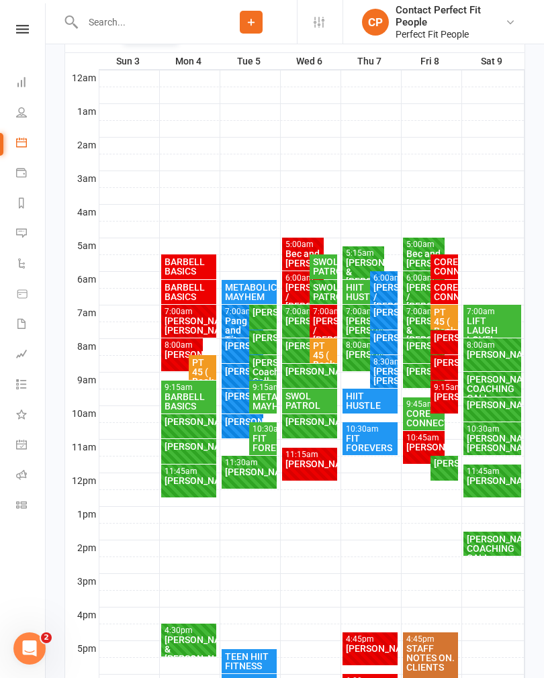
click at [375, 370] on div "[PERSON_NAME]/ [PERSON_NAME]" at bounding box center [384, 376] width 22 height 19
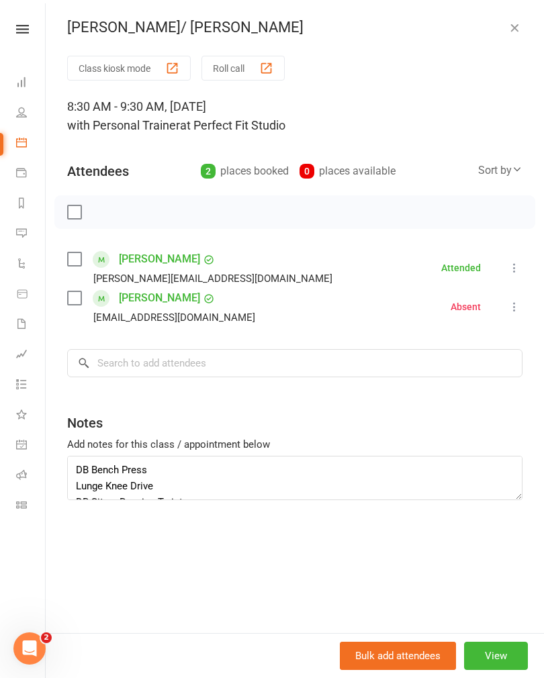
click at [518, 34] on icon "button" at bounding box center [514, 27] width 13 height 13
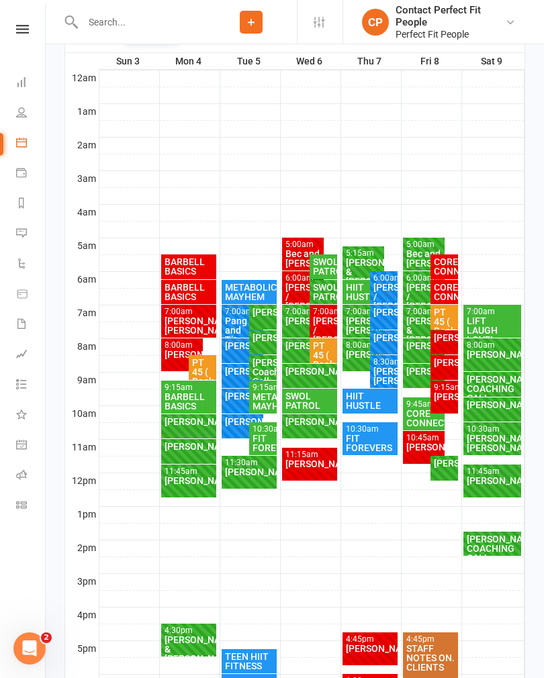
click at [482, 438] on div "[PERSON_NAME]/ [PERSON_NAME]" at bounding box center [492, 443] width 53 height 19
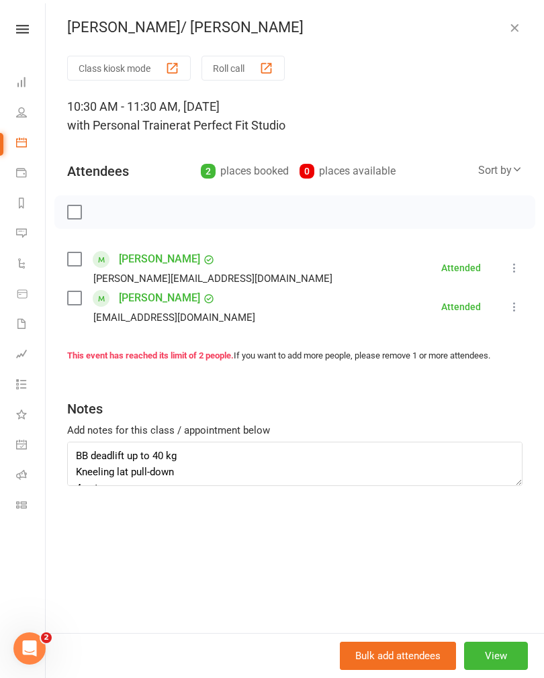
click at [520, 28] on icon "button" at bounding box center [514, 27] width 13 height 13
